Goal: Find specific page/section: Find specific page/section

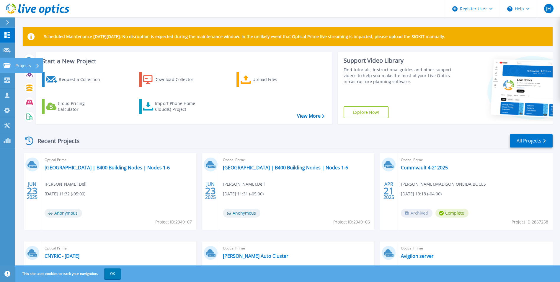
click at [6, 60] on link "Projects Projects" at bounding box center [7, 65] width 15 height 15
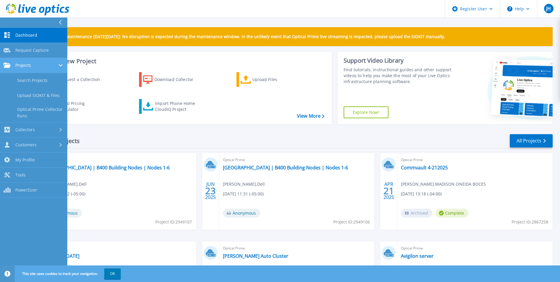
click at [37, 63] on div "Projects" at bounding box center [34, 65] width 60 height 5
click at [31, 66] on div "Projects" at bounding box center [34, 65] width 60 height 5
click at [31, 80] on link "Search Projects" at bounding box center [33, 80] width 67 height 15
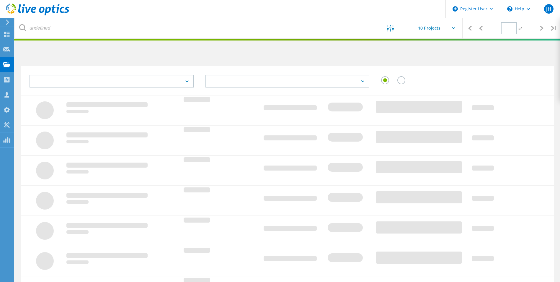
type input "1"
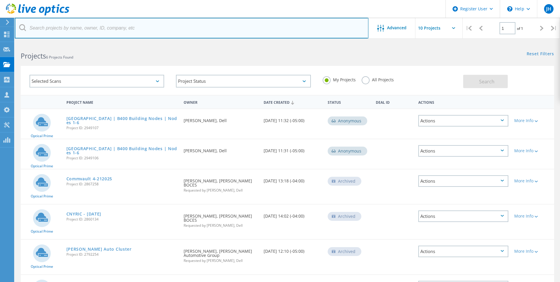
click at [111, 30] on input "text" at bounding box center [192, 28] width 354 height 21
type input "Oneida Healthcare"
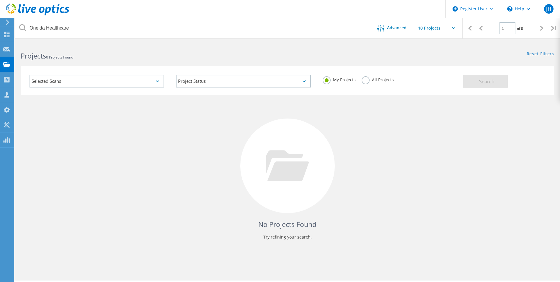
click at [366, 79] on label "All Projects" at bounding box center [378, 79] width 32 height 6
click at [0, 0] on input "All Projects" at bounding box center [0, 0] width 0 height 0
click at [491, 83] on span "Search" at bounding box center [486, 81] width 15 height 6
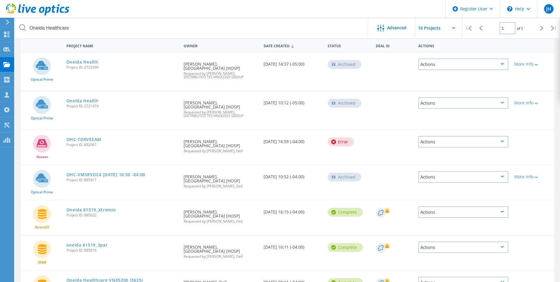
scroll to position [50, 0]
